Goal: Task Accomplishment & Management: Complete application form

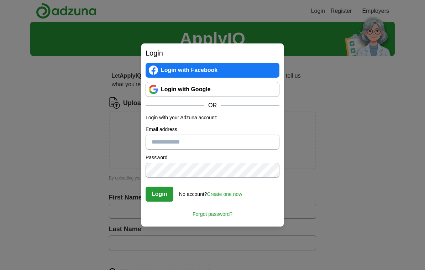
click at [224, 92] on link "Login with Google" at bounding box center [213, 89] width 134 height 15
click at [235, 196] on link "Create one now" at bounding box center [224, 194] width 35 height 6
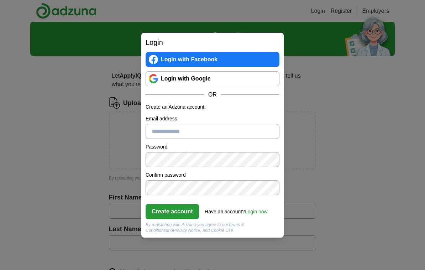
click at [219, 134] on input "Email address" at bounding box center [213, 131] width 134 height 15
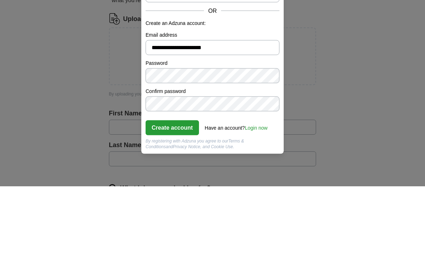
type input "**********"
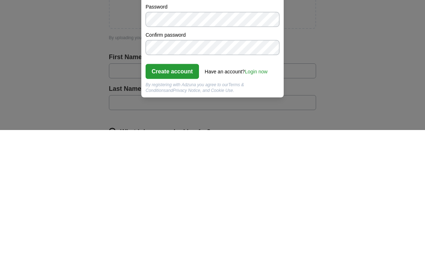
click at [192, 204] on button "Create account" at bounding box center [172, 211] width 53 height 15
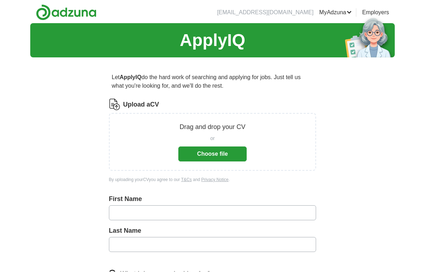
scroll to position [140, 0]
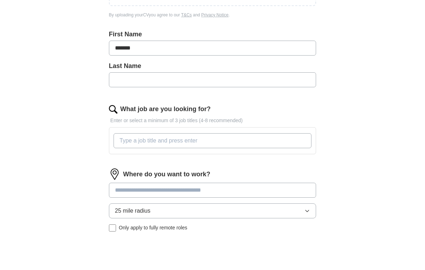
type input "*******"
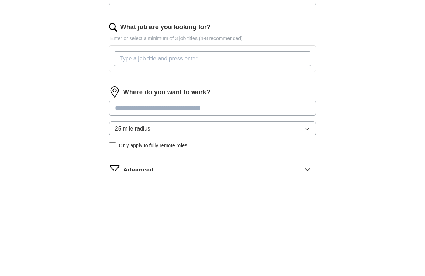
type input "******"
click at [258, 156] on input "What job are you looking for?" at bounding box center [213, 163] width 198 height 15
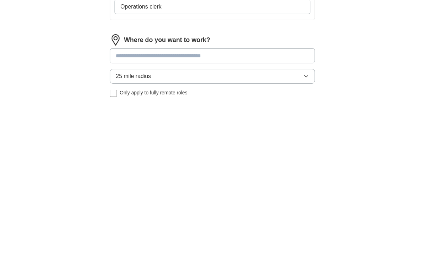
scroll to position [122, 0]
click at [251, 210] on div "Where do you want to work? 25 mile radius Only apply to fully remote roles" at bounding box center [212, 244] width 207 height 69
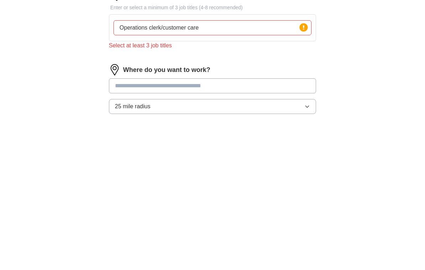
click at [226, 174] on input "Operations clerk/customer care" at bounding box center [213, 181] width 198 height 15
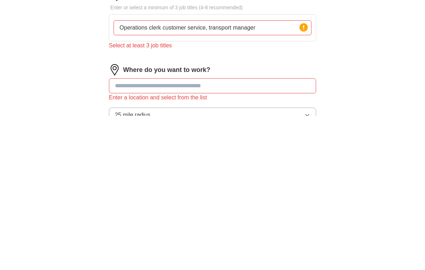
type input "Operations clerk customer service, transport manager"
click at [213, 233] on input at bounding box center [212, 240] width 207 height 15
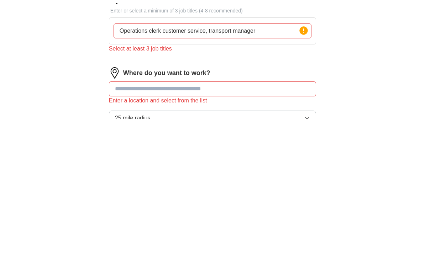
scroll to position [139, 0]
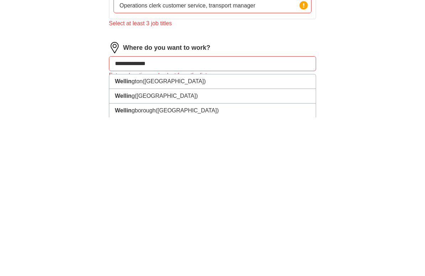
type input "**********"
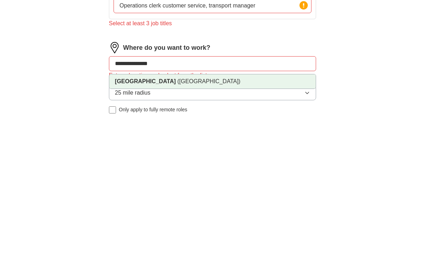
click at [204, 237] on span "(Northamptonshire)" at bounding box center [208, 240] width 63 height 6
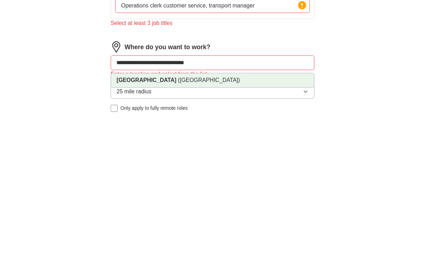
scroll to position [266, 0]
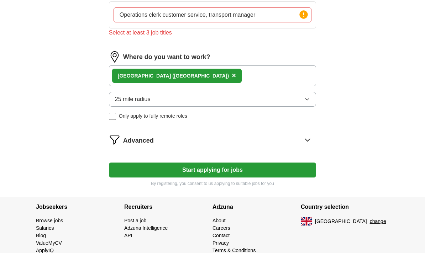
click at [293, 186] on button "Start applying for jobs" at bounding box center [212, 193] width 207 height 15
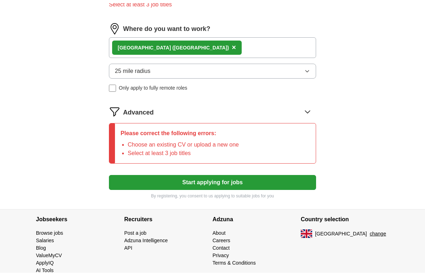
scroll to position [325, 0]
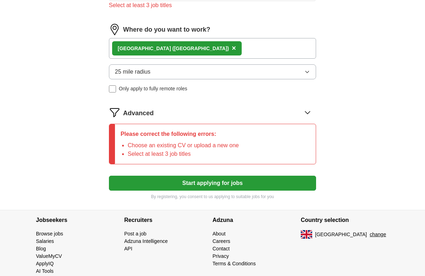
click at [310, 114] on icon at bounding box center [307, 112] width 11 height 11
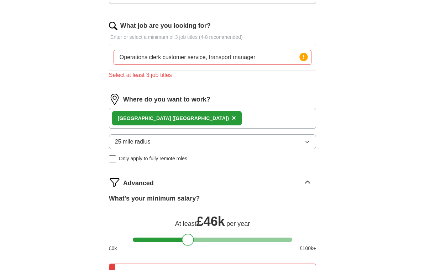
scroll to position [255, 0]
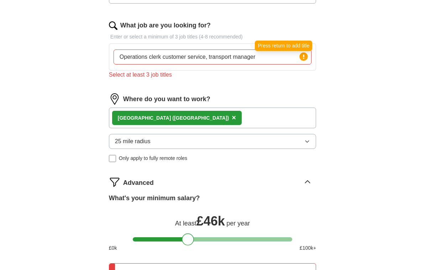
click at [305, 60] on circle at bounding box center [304, 56] width 8 height 8
click at [279, 61] on input "Operations clerk customer service, transport manager" at bounding box center [213, 56] width 198 height 15
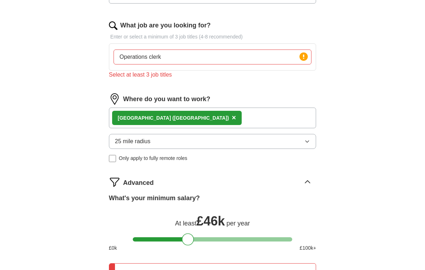
type input "Operations"
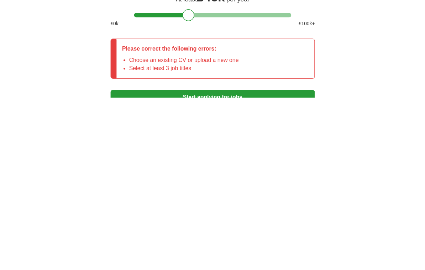
scroll to position [305, 0]
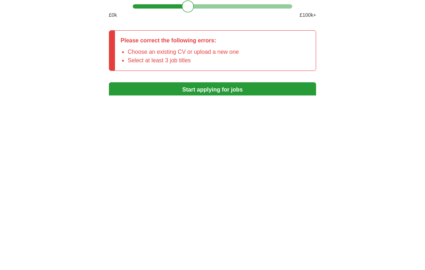
type input "Operations clerk"
click at [59, 58] on div "ApplyIQ Let ApplyIQ do the hard work of searching and applying for jobs. Just t…" at bounding box center [212, 4] width 365 height 574
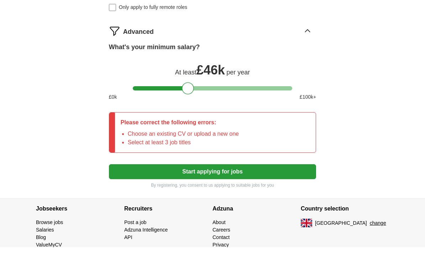
click at [212, 152] on li "Choose an existing CV or upload a new one" at bounding box center [183, 156] width 111 height 9
click at [222, 187] on button "Start applying for jobs" at bounding box center [212, 194] width 207 height 15
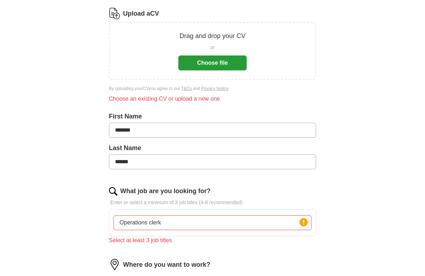
scroll to position [89, 0]
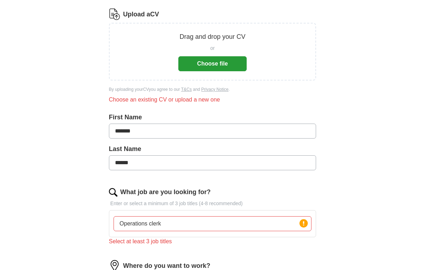
click at [232, 67] on button "Choose file" at bounding box center [212, 63] width 68 height 15
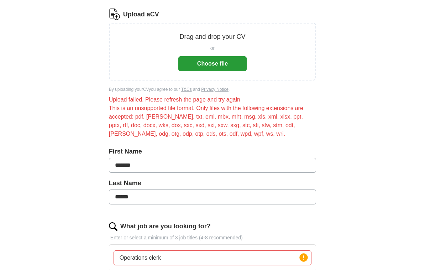
click at [219, 67] on button "Choose file" at bounding box center [212, 63] width 68 height 15
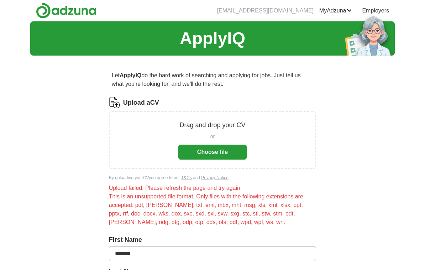
scroll to position [0, 0]
